Goal: Information Seeking & Learning: Compare options

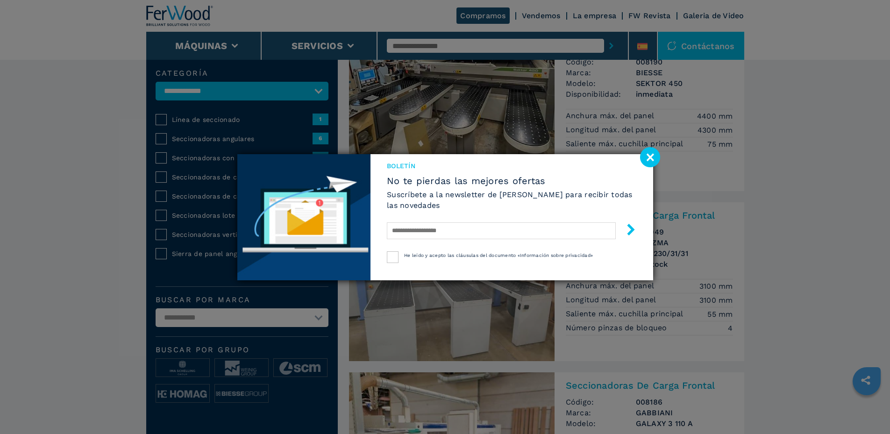
scroll to position [93, 0]
click at [646, 158] on image at bounding box center [650, 157] width 20 height 20
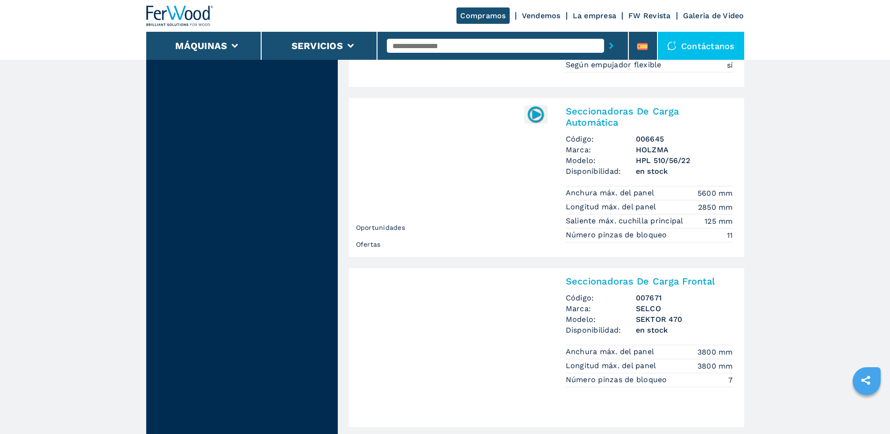
scroll to position [981, 0]
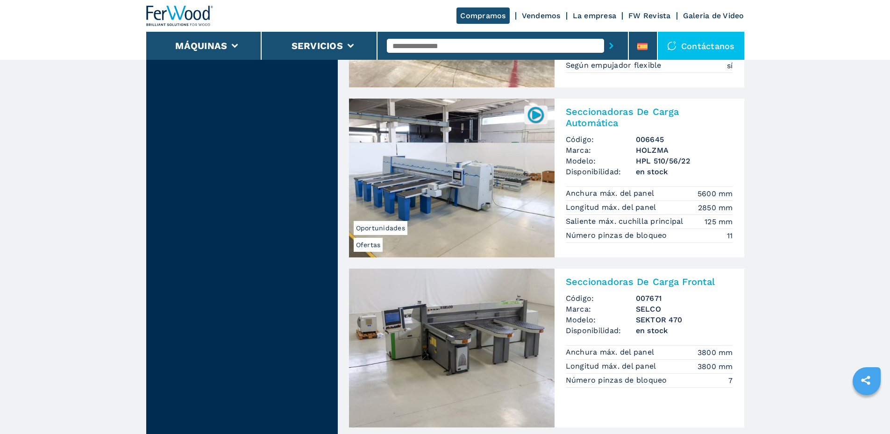
click at [463, 186] on img at bounding box center [451, 178] width 205 height 159
click at [615, 112] on h2 "Seccionadoras De Carga Automática" at bounding box center [649, 117] width 167 height 22
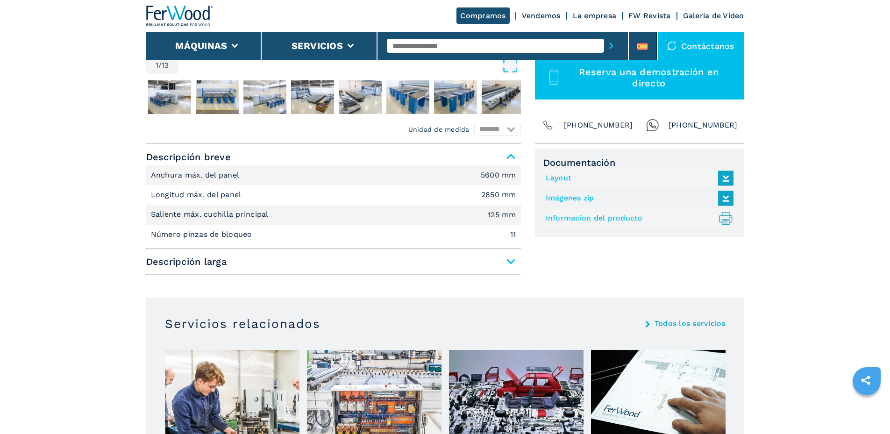
scroll to position [327, 0]
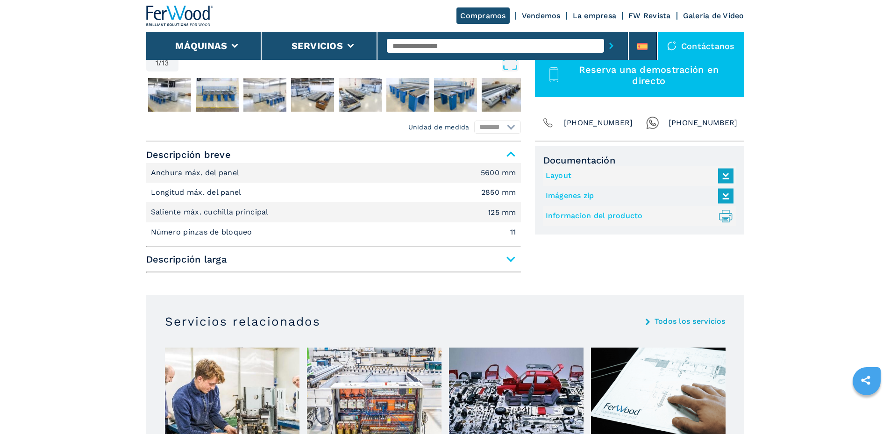
click at [342, 256] on span "Descripción larga" at bounding box center [333, 259] width 375 height 17
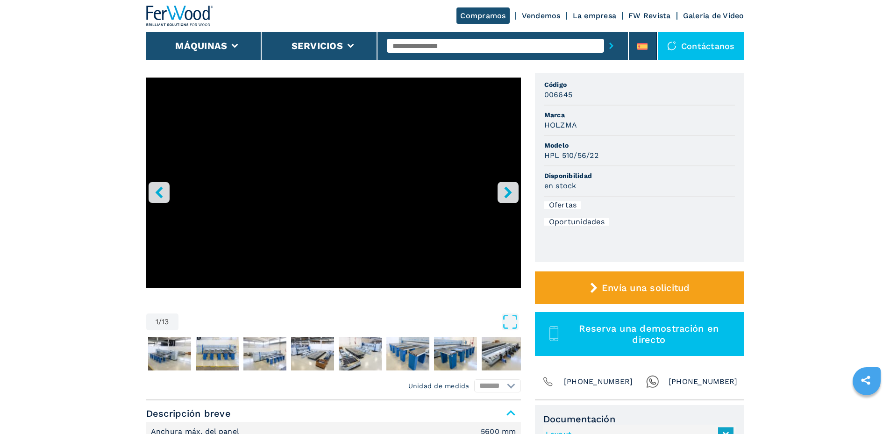
scroll to position [47, 0]
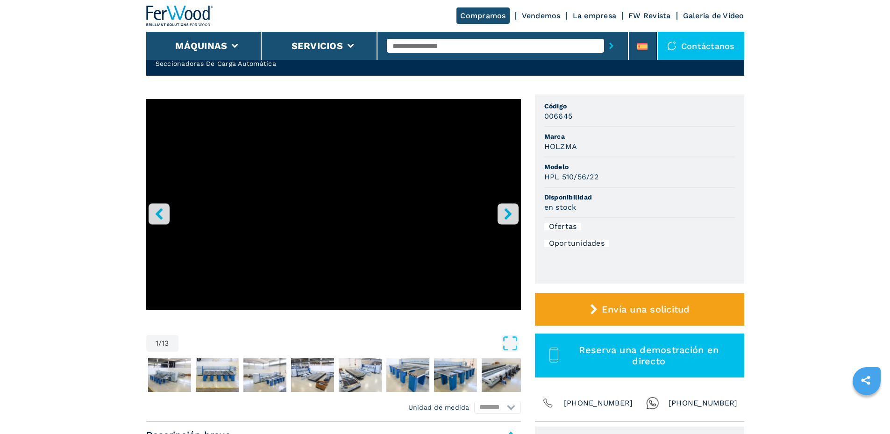
click at [500, 214] on button "right-button" at bounding box center [507, 213] width 21 height 21
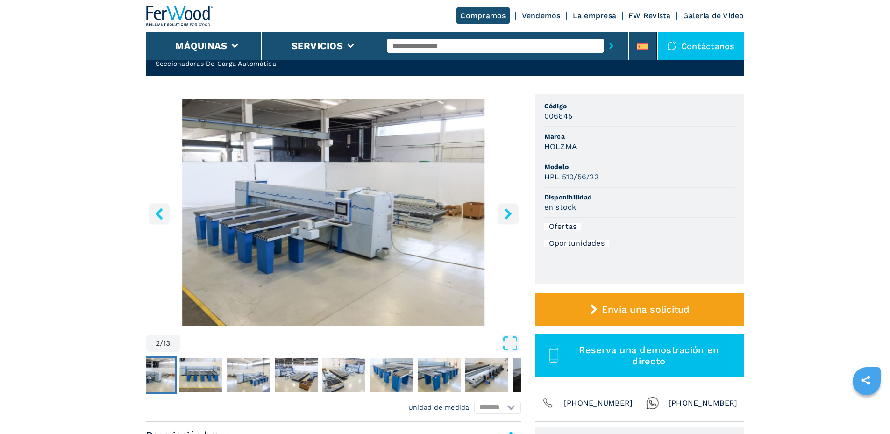
click at [500, 214] on button "right-button" at bounding box center [507, 213] width 21 height 21
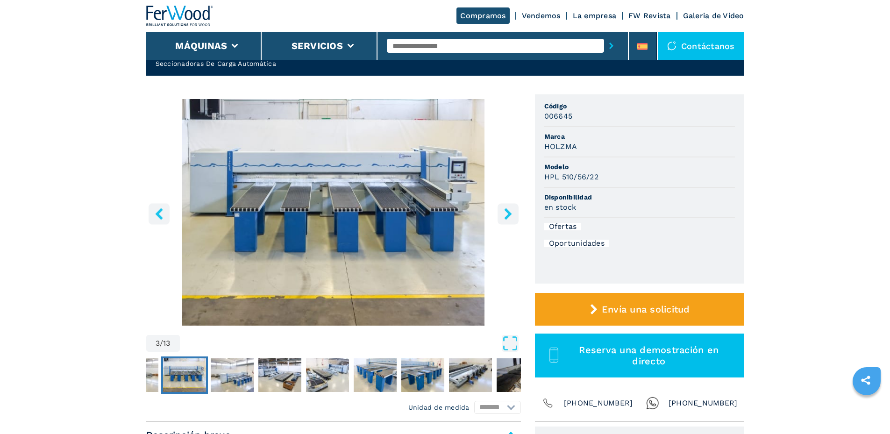
click at [500, 214] on button "right-button" at bounding box center [507, 213] width 21 height 21
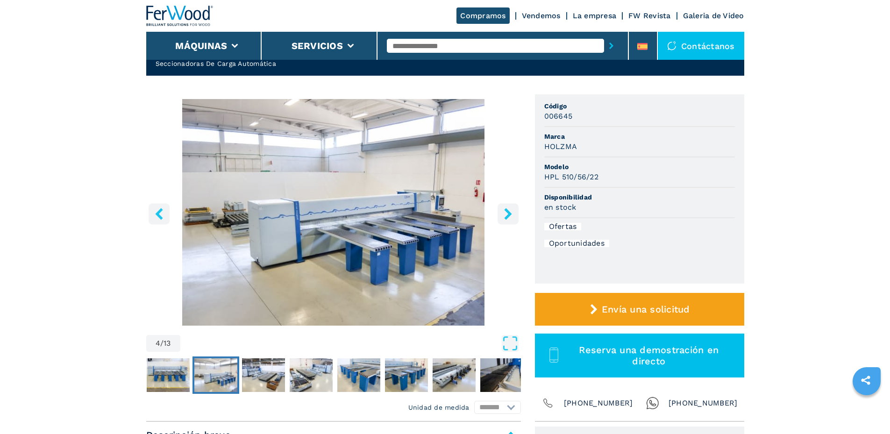
click at [500, 214] on button "right-button" at bounding box center [507, 213] width 21 height 21
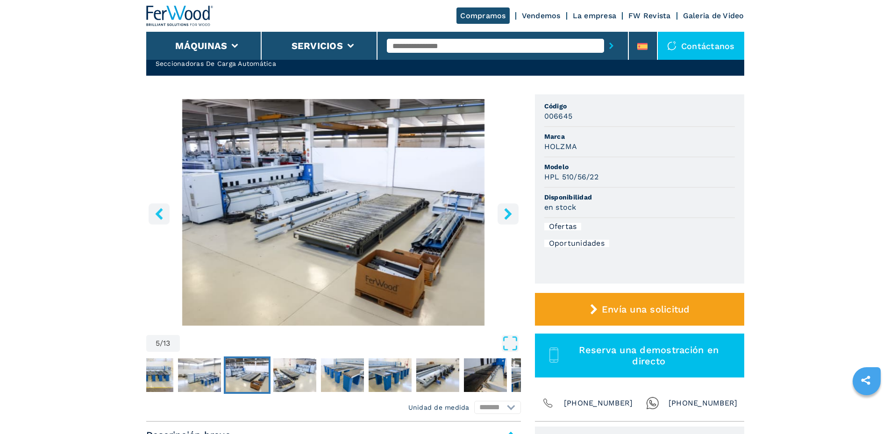
click at [500, 214] on button "right-button" at bounding box center [507, 213] width 21 height 21
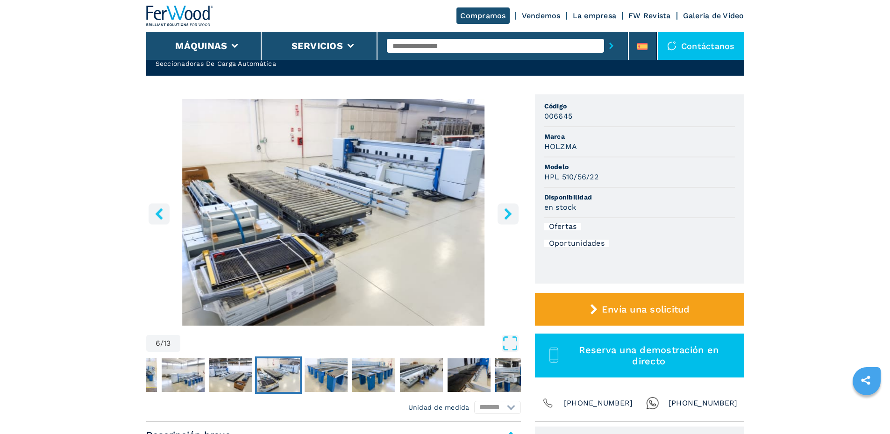
click at [500, 214] on button "right-button" at bounding box center [507, 213] width 21 height 21
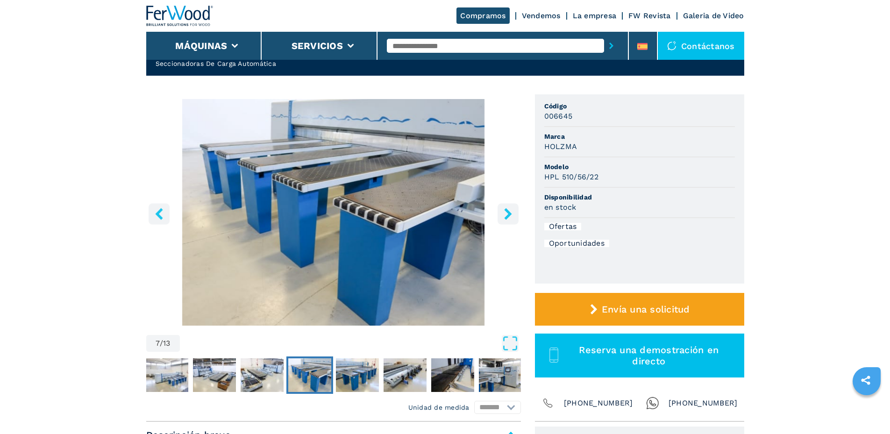
click at [500, 214] on button "right-button" at bounding box center [507, 213] width 21 height 21
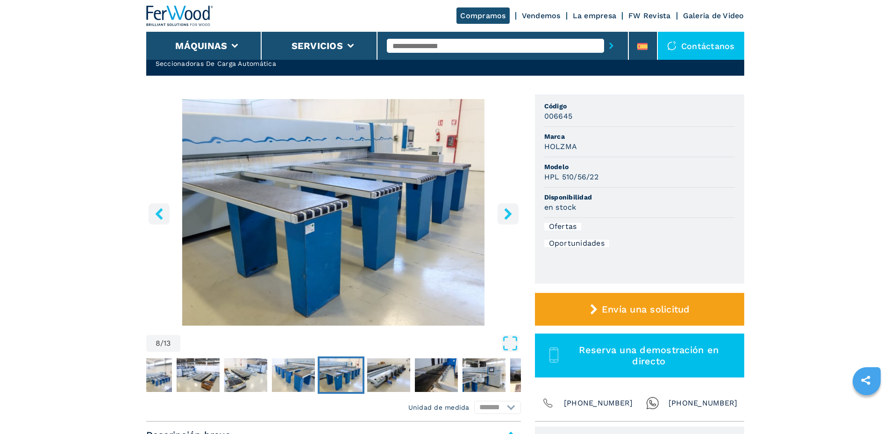
click at [500, 214] on button "right-button" at bounding box center [507, 213] width 21 height 21
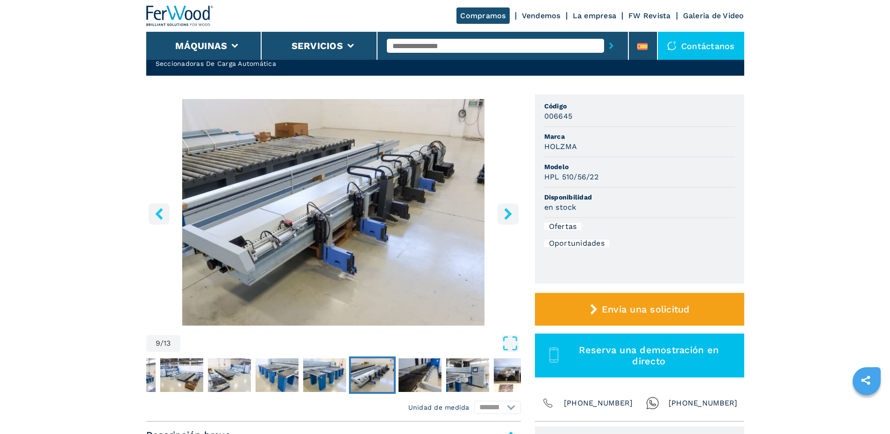
click at [500, 214] on button "right-button" at bounding box center [507, 213] width 21 height 21
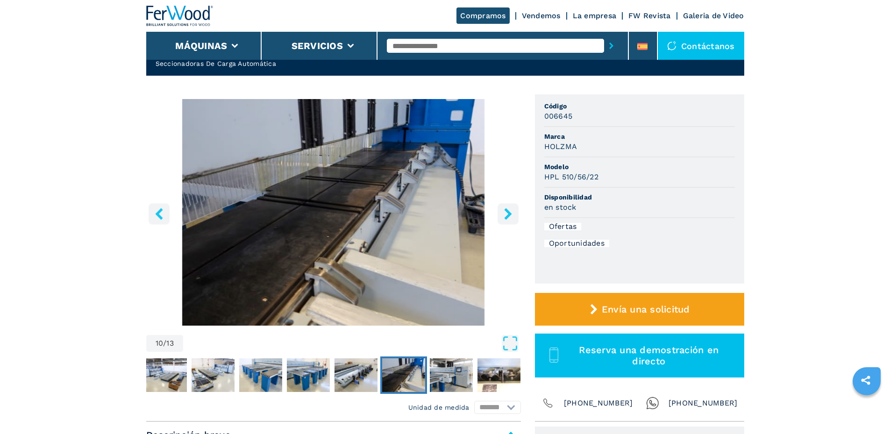
click at [500, 214] on button "right-button" at bounding box center [507, 213] width 21 height 21
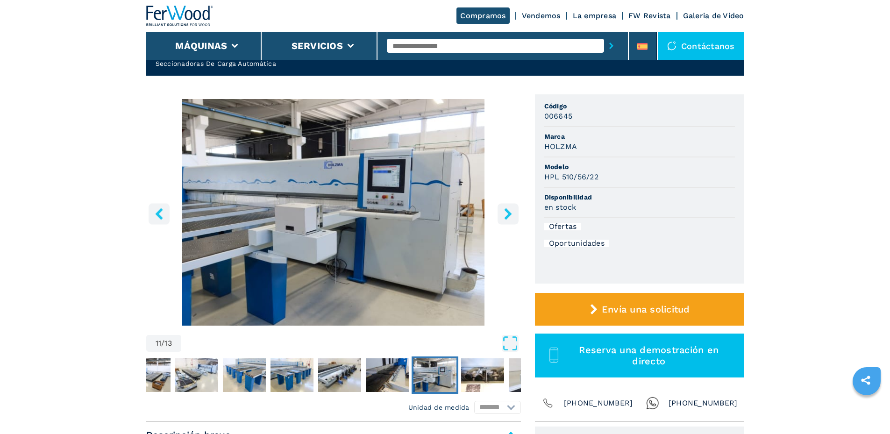
click at [500, 214] on button "right-button" at bounding box center [507, 213] width 21 height 21
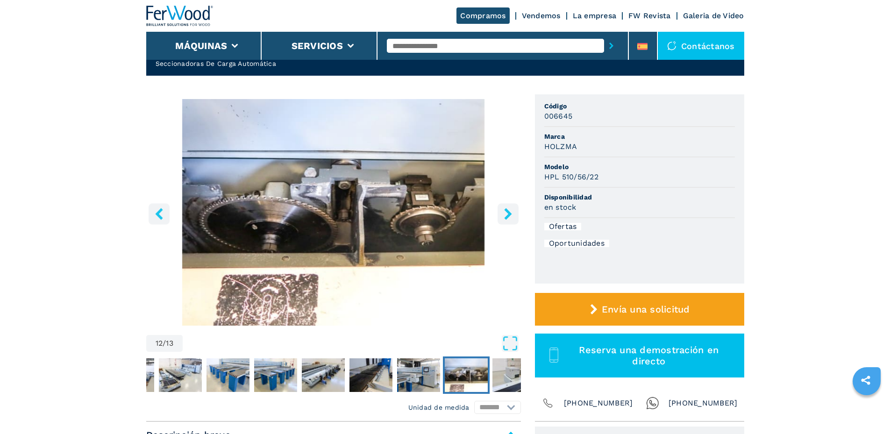
click at [500, 214] on button "right-button" at bounding box center [507, 213] width 21 height 21
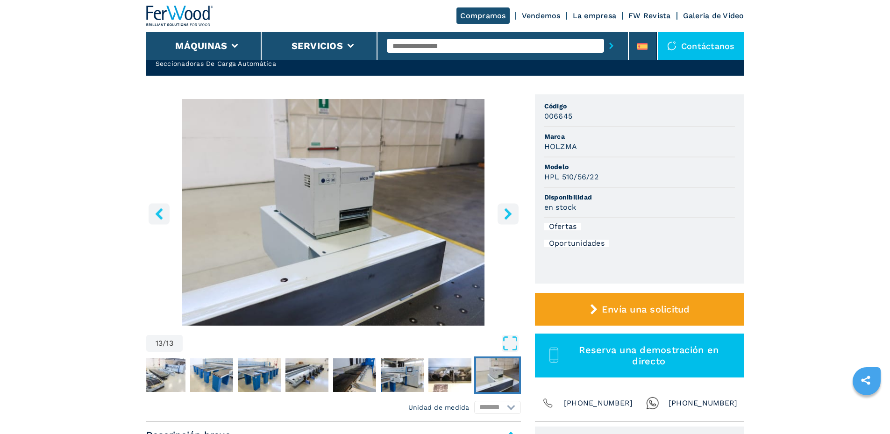
click at [500, 214] on button "right-button" at bounding box center [507, 213] width 21 height 21
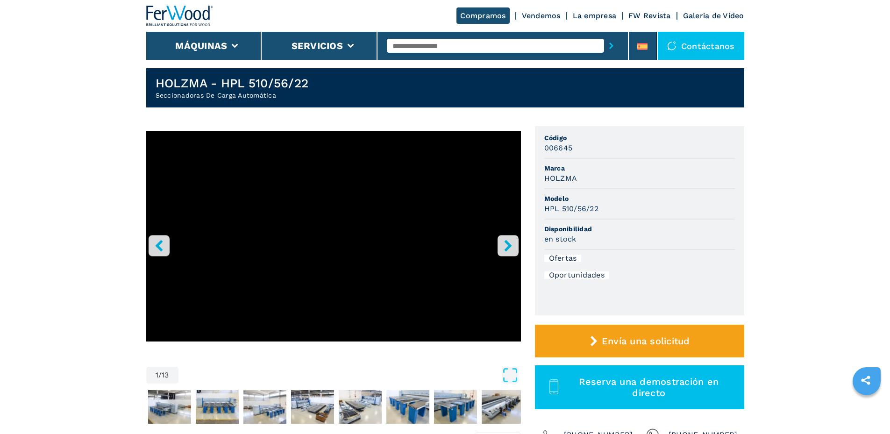
scroll to position [0, 0]
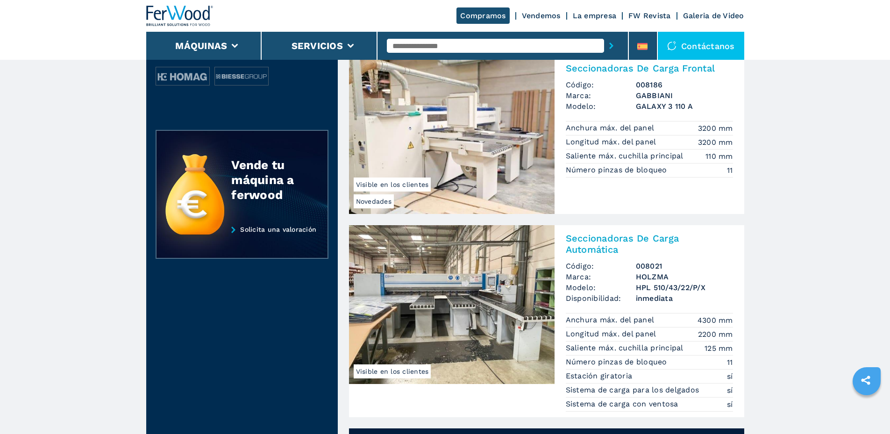
scroll to position [467, 0]
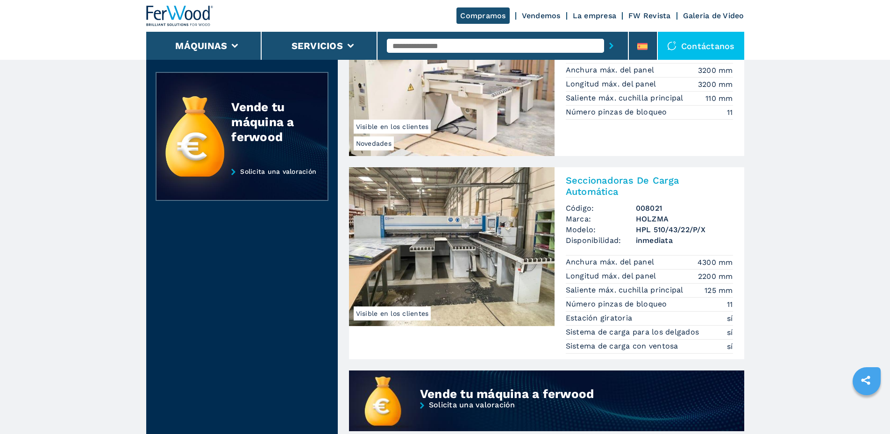
click at [488, 219] on img at bounding box center [451, 246] width 205 height 159
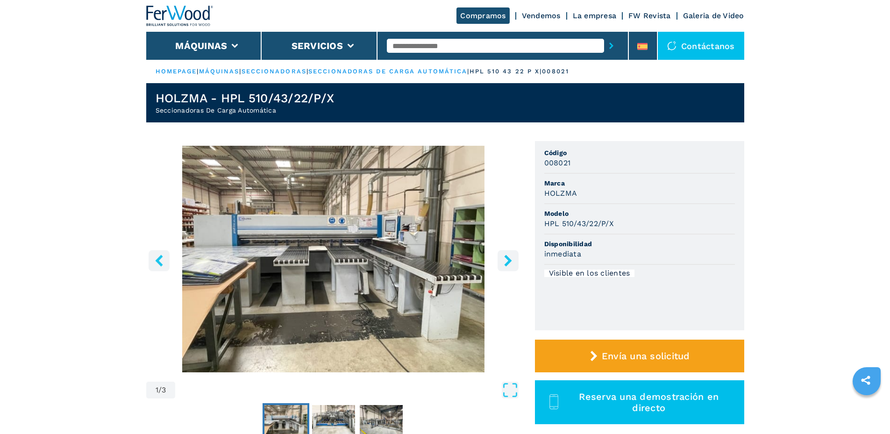
click at [508, 256] on icon "right-button" at bounding box center [508, 261] width 12 height 12
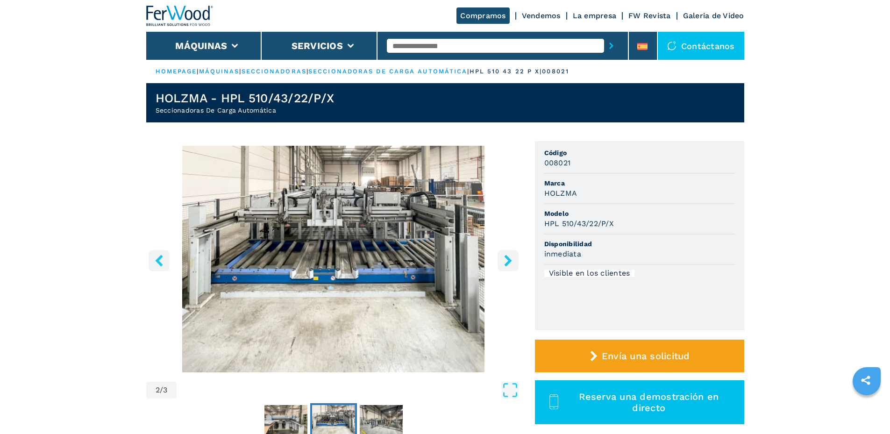
click at [508, 256] on icon "right-button" at bounding box center [508, 261] width 12 height 12
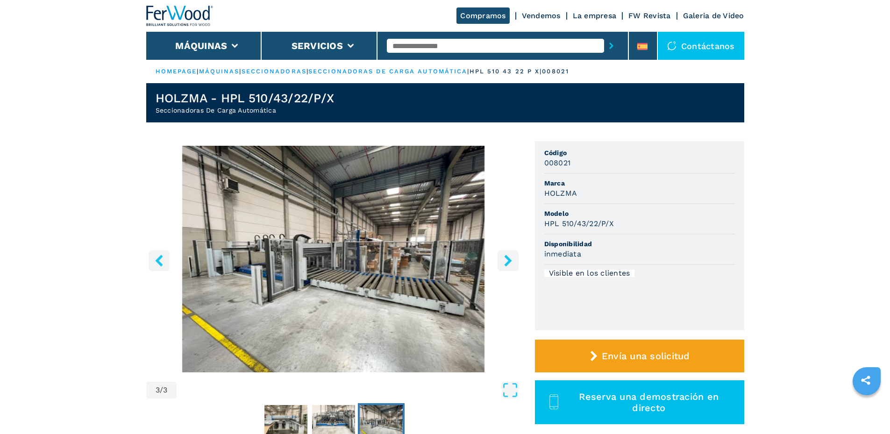
click at [508, 256] on icon "right-button" at bounding box center [508, 261] width 12 height 12
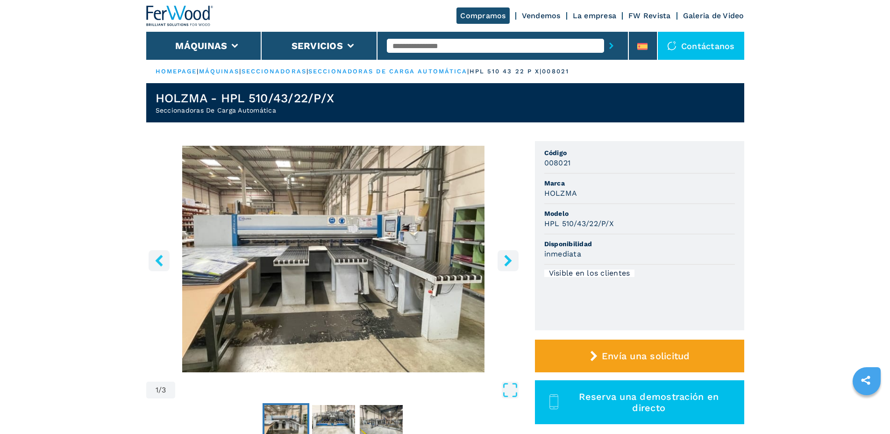
click at [508, 256] on icon "right-button" at bounding box center [508, 261] width 12 height 12
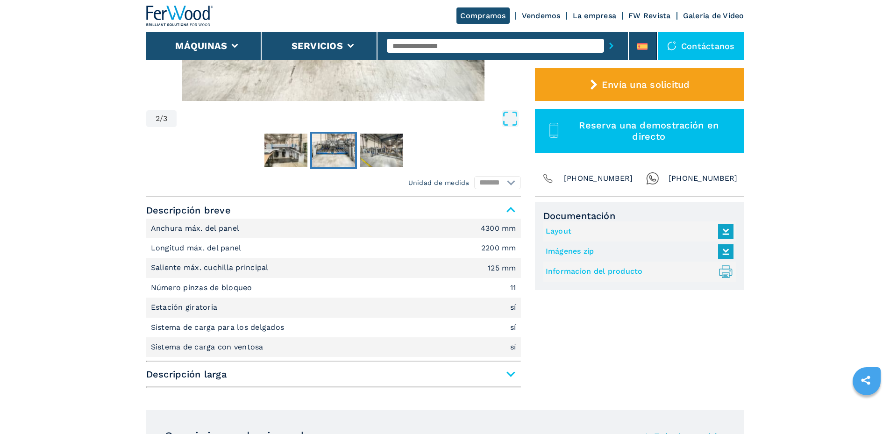
scroll to position [280, 0]
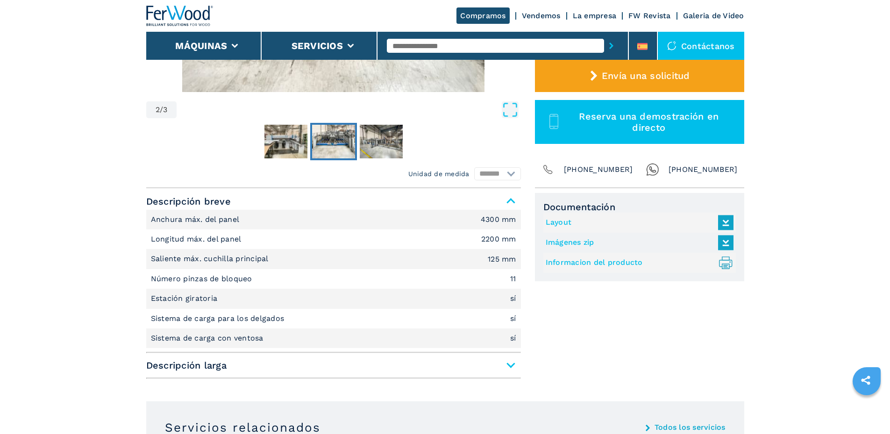
click at [513, 368] on span "Descripción larga" at bounding box center [333, 365] width 375 height 17
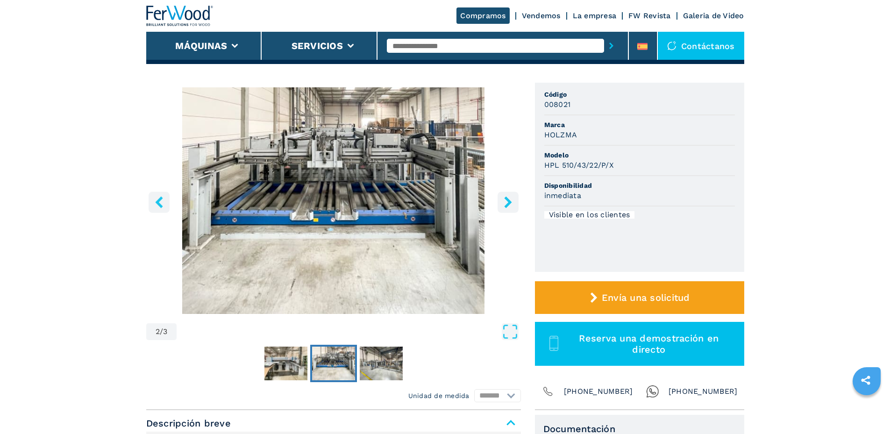
scroll to position [0, 0]
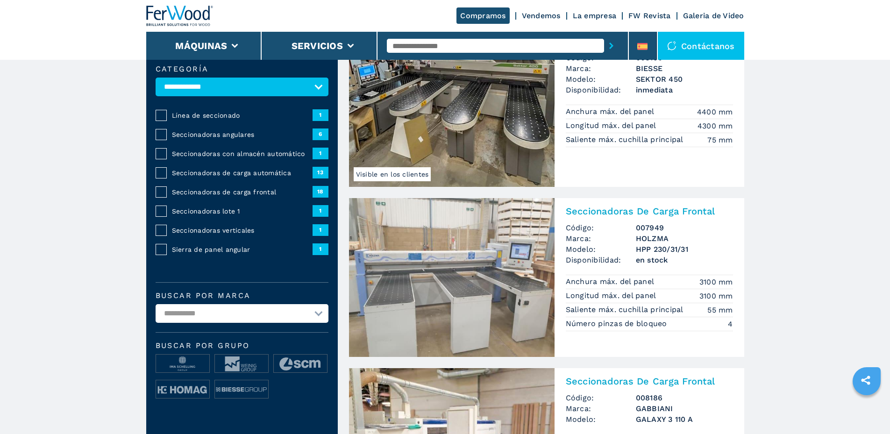
scroll to position [93, 0]
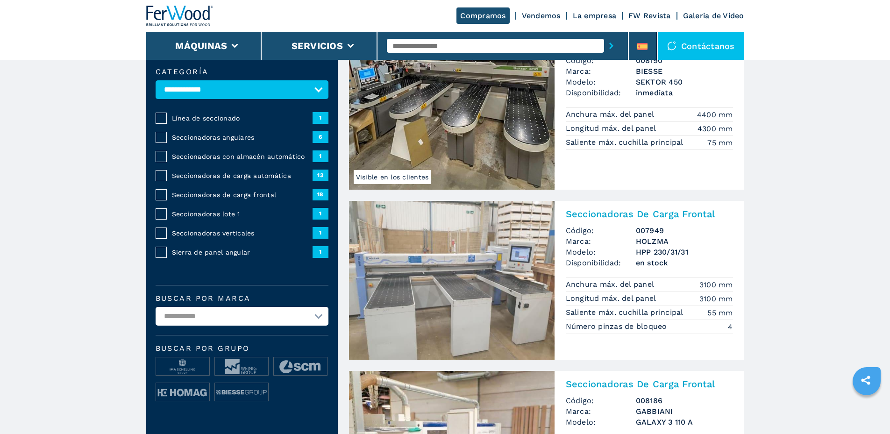
click at [477, 266] on img at bounding box center [451, 280] width 205 height 159
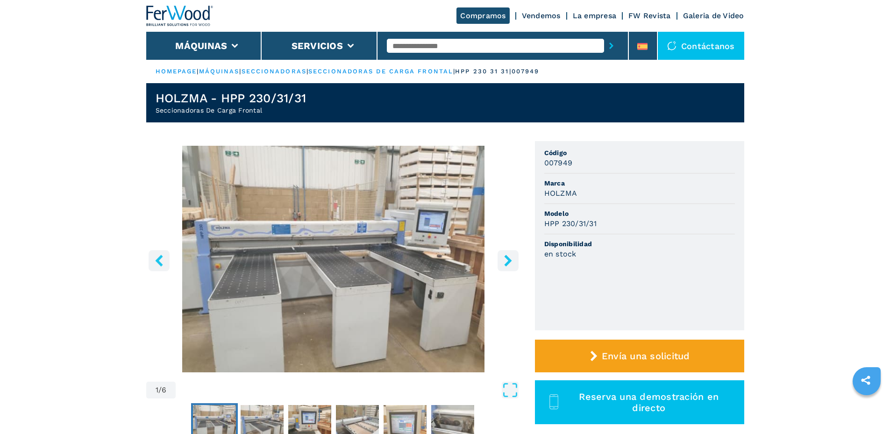
click at [506, 261] on icon "right-button" at bounding box center [508, 261] width 12 height 12
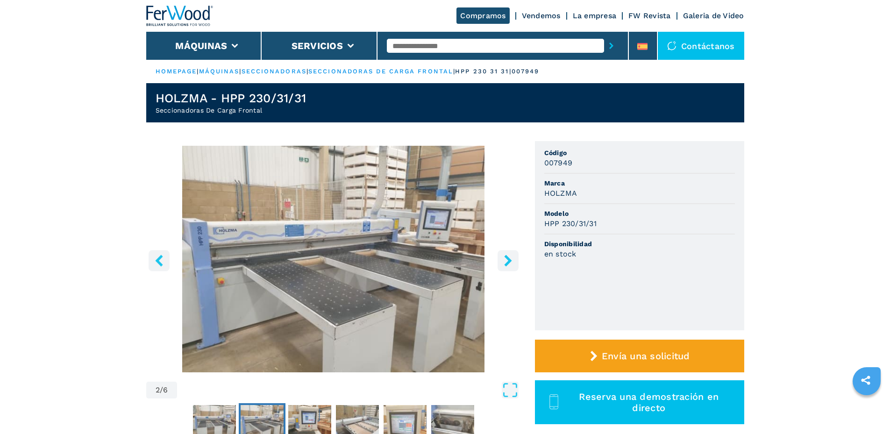
click at [506, 261] on icon "right-button" at bounding box center [508, 261] width 12 height 12
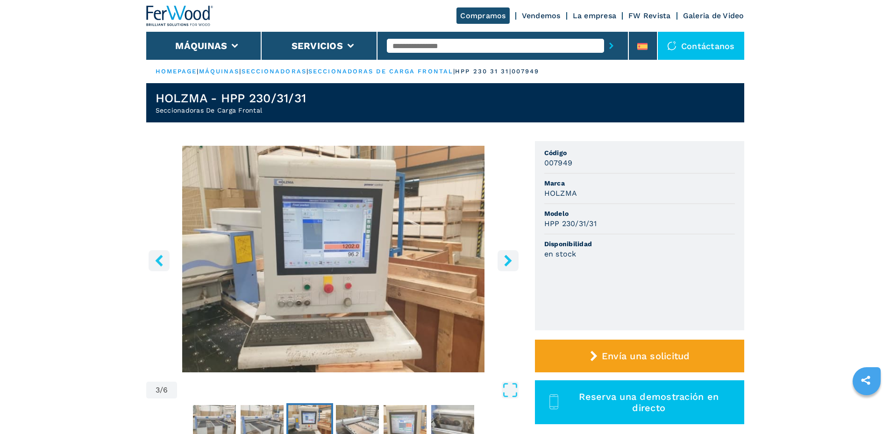
click at [506, 261] on icon "right-button" at bounding box center [508, 261] width 12 height 12
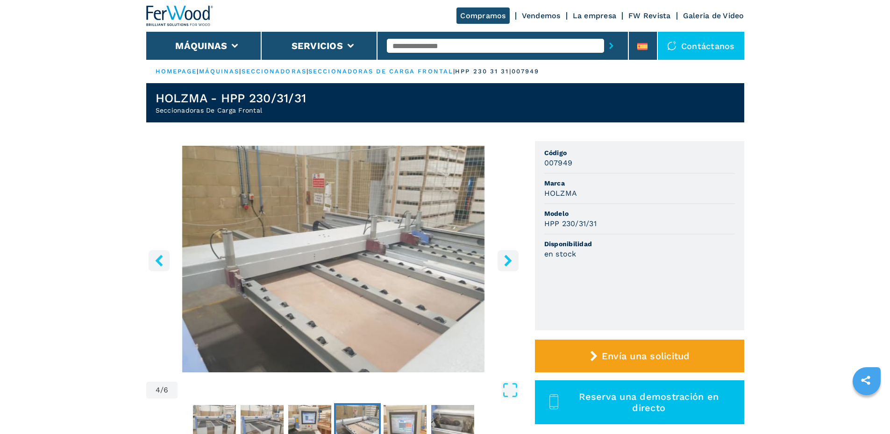
click at [506, 261] on icon "right-button" at bounding box center [508, 261] width 12 height 12
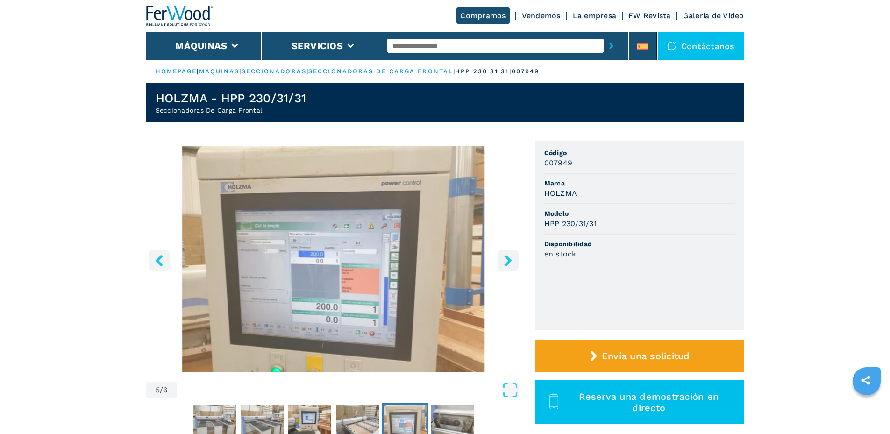
click at [506, 261] on icon "right-button" at bounding box center [508, 261] width 12 height 12
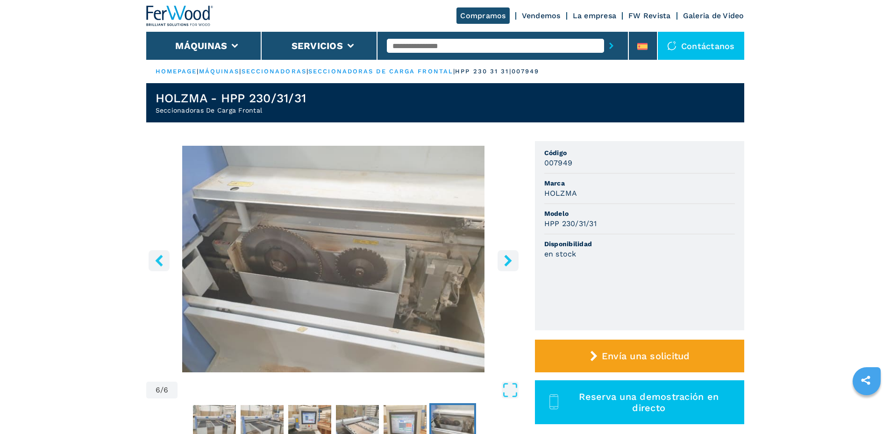
click at [506, 261] on icon "right-button" at bounding box center [508, 261] width 12 height 12
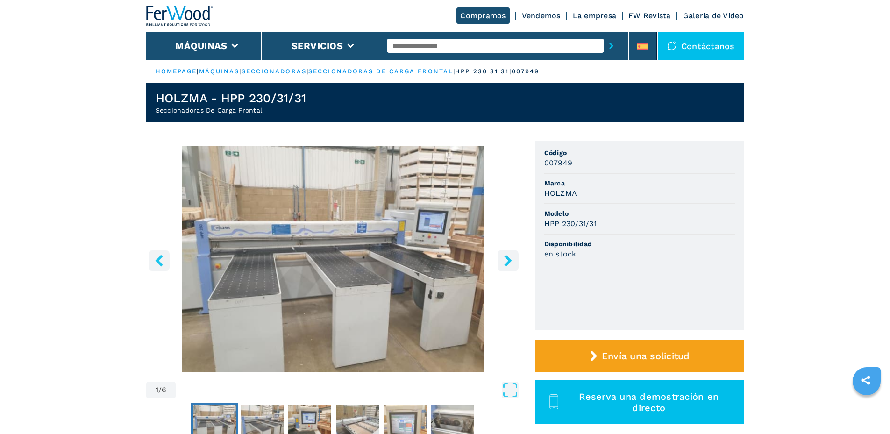
click at [506, 261] on icon "right-button" at bounding box center [508, 261] width 12 height 12
